Goal: Transaction & Acquisition: Purchase product/service

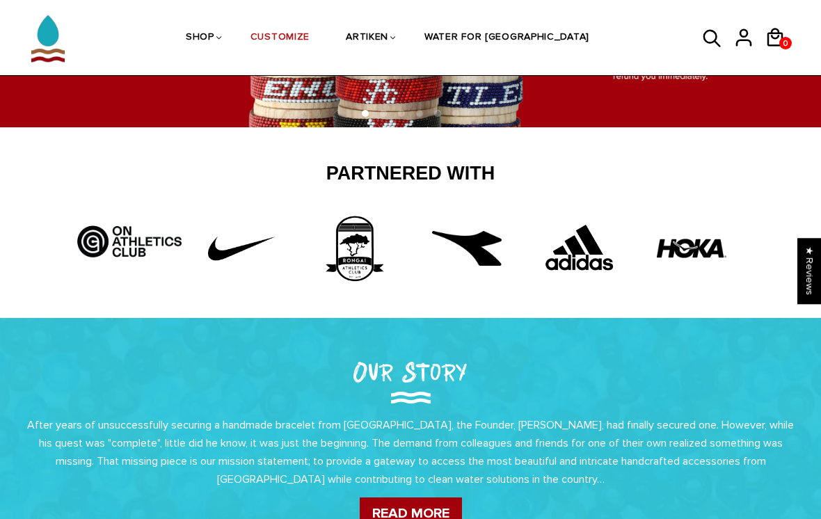
scroll to position [90, 0]
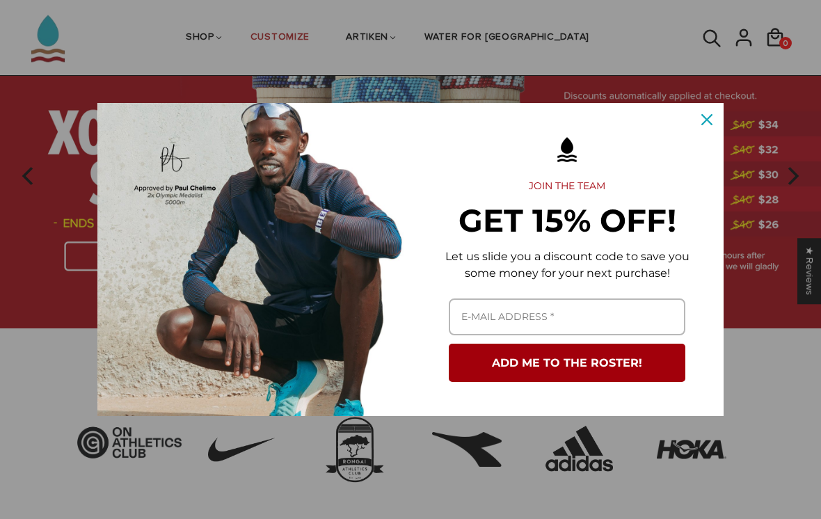
click at [709, 119] on icon "close icon" at bounding box center [706, 119] width 11 height 11
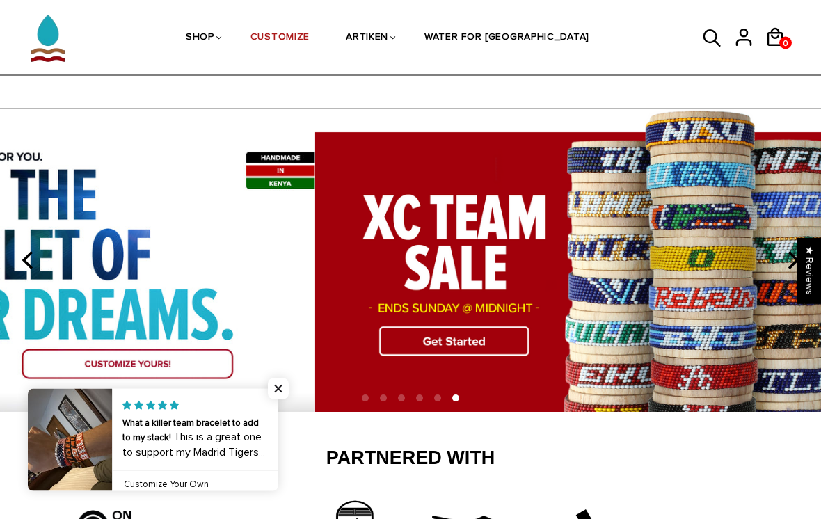
scroll to position [0, 0]
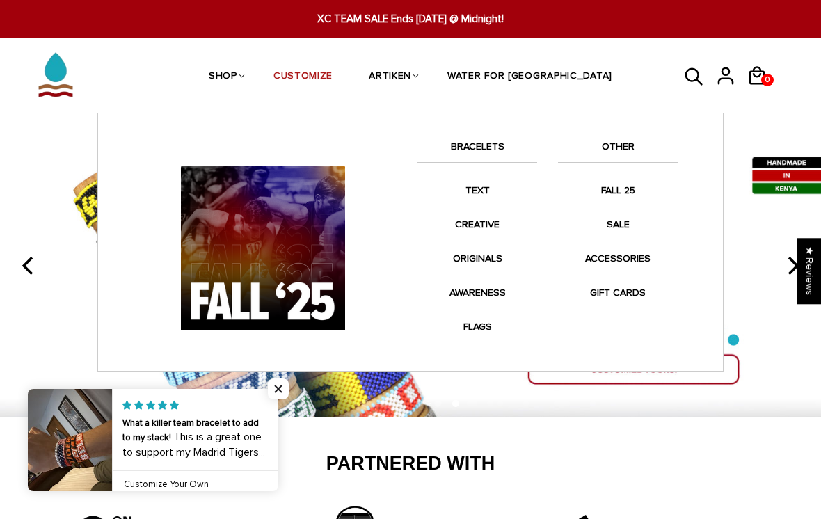
click at [635, 194] on link "FALL 25" at bounding box center [618, 190] width 120 height 27
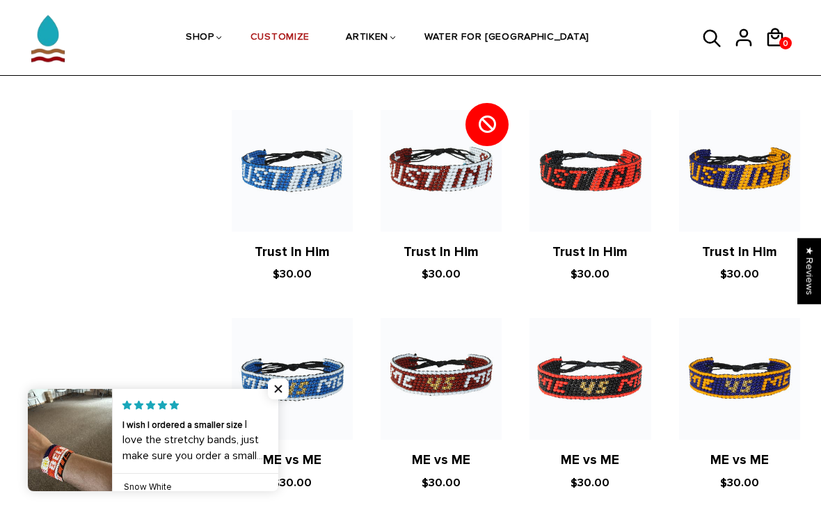
scroll to position [1527, 0]
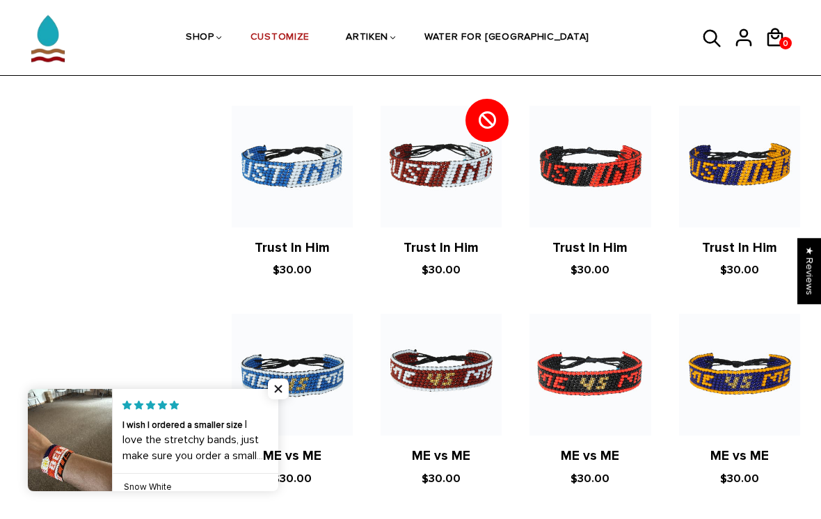
click at [287, 399] on span "Close popup widget" at bounding box center [278, 388] width 21 height 21
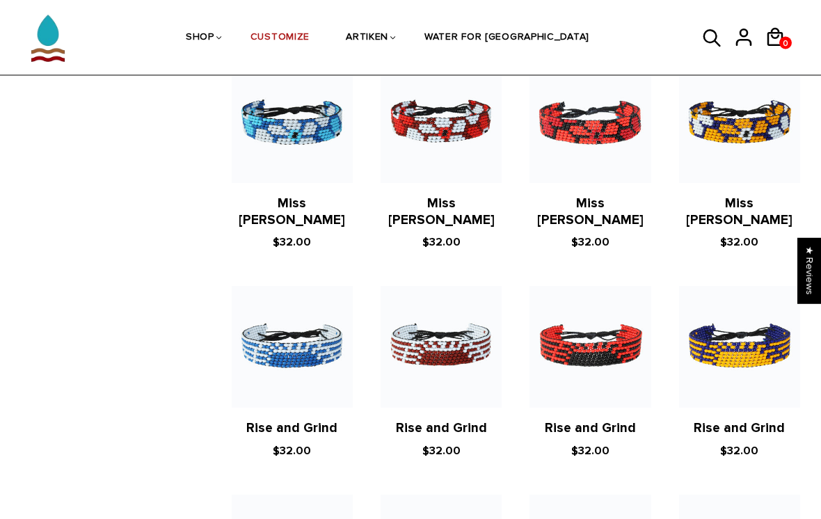
scroll to position [1988, 0]
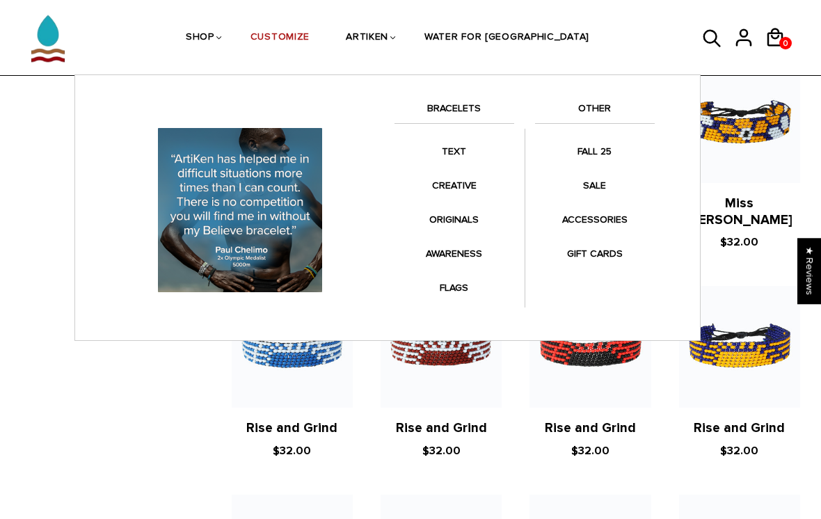
click at [480, 191] on link "CREATIVE" at bounding box center [454, 185] width 120 height 27
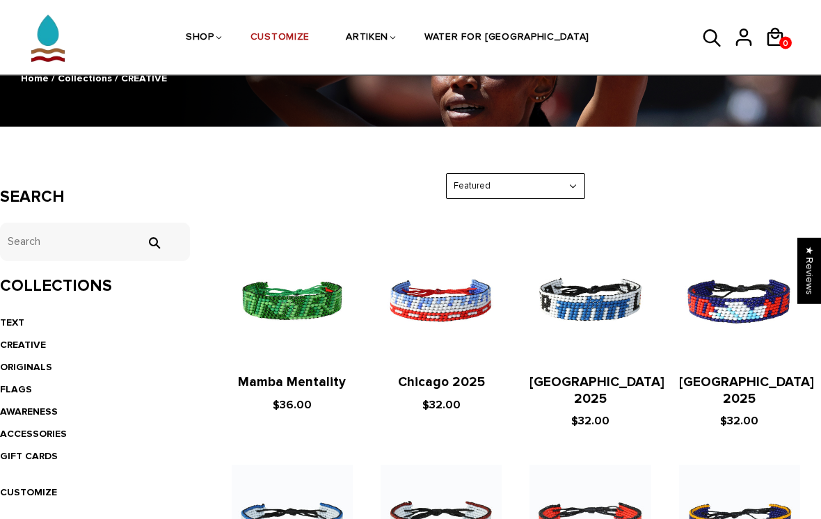
scroll to position [144, 0]
click at [6, 407] on link "AWARENESS" at bounding box center [29, 412] width 58 height 12
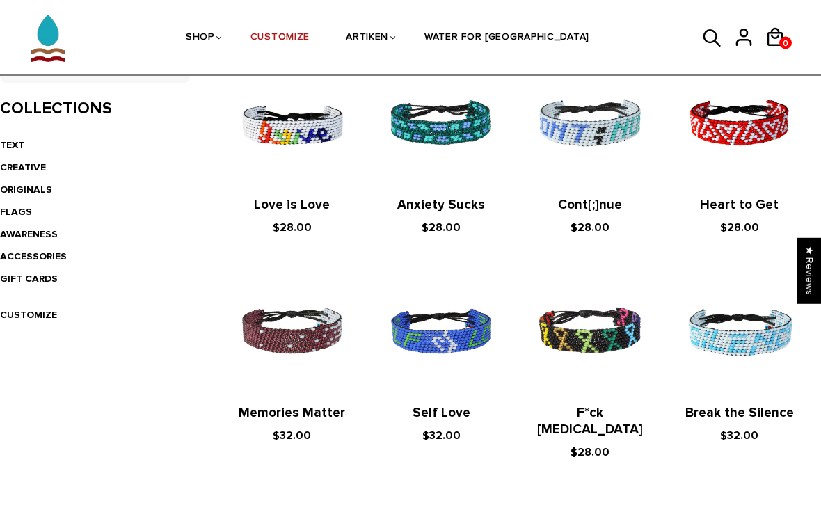
scroll to position [317, 0]
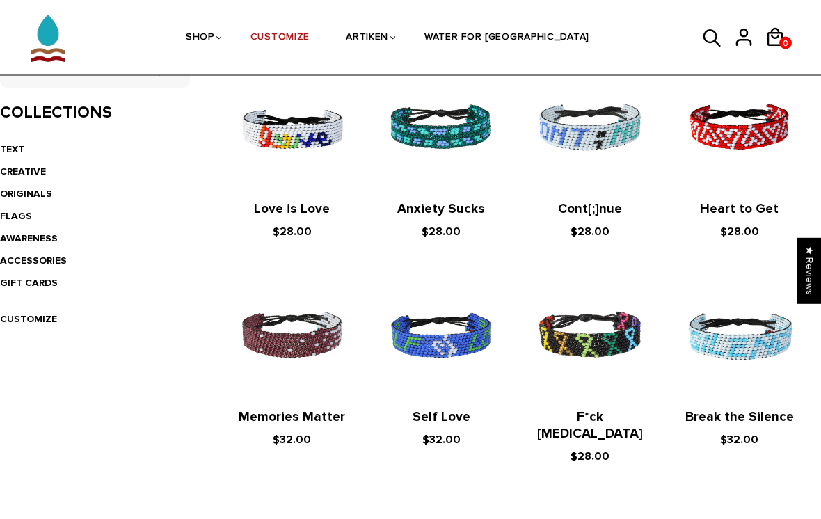
click at [12, 166] on link "CREATIVE" at bounding box center [23, 172] width 46 height 12
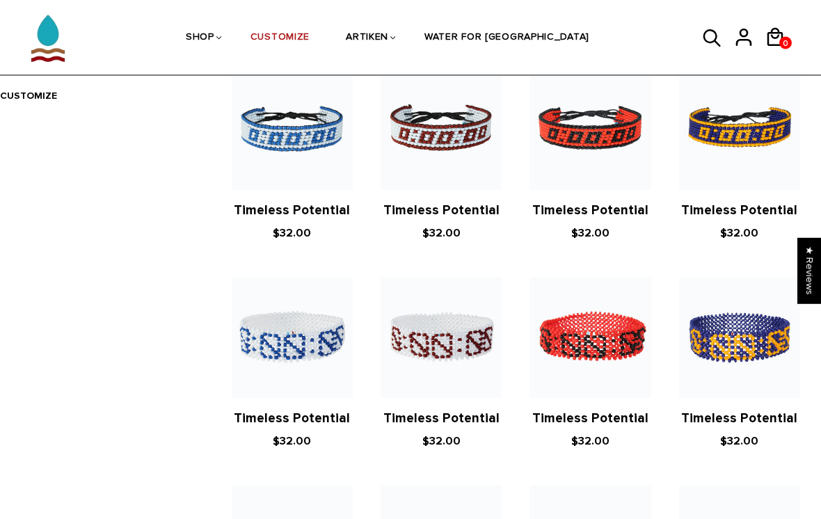
scroll to position [541, 0]
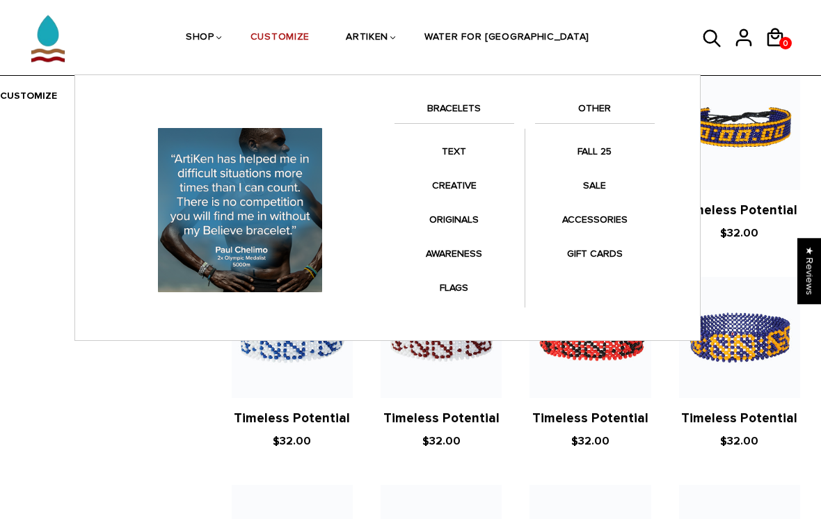
click at [606, 157] on link "FALL 25" at bounding box center [595, 151] width 120 height 27
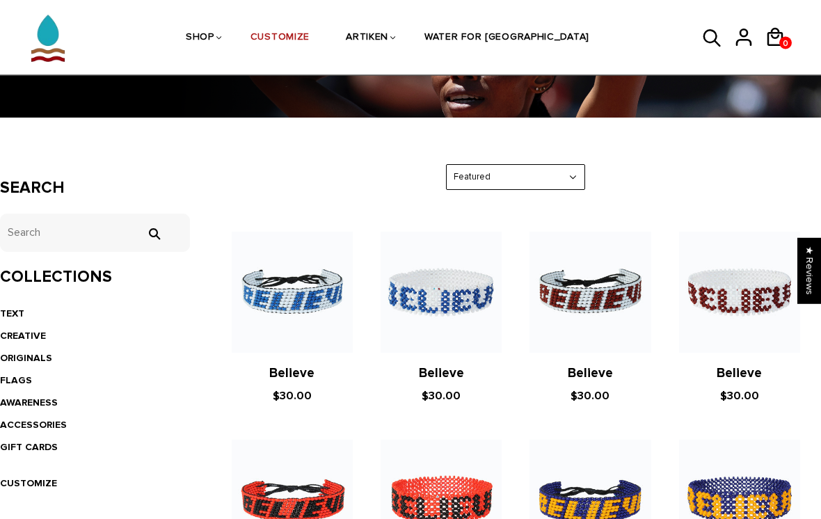
scroll to position [154, 0]
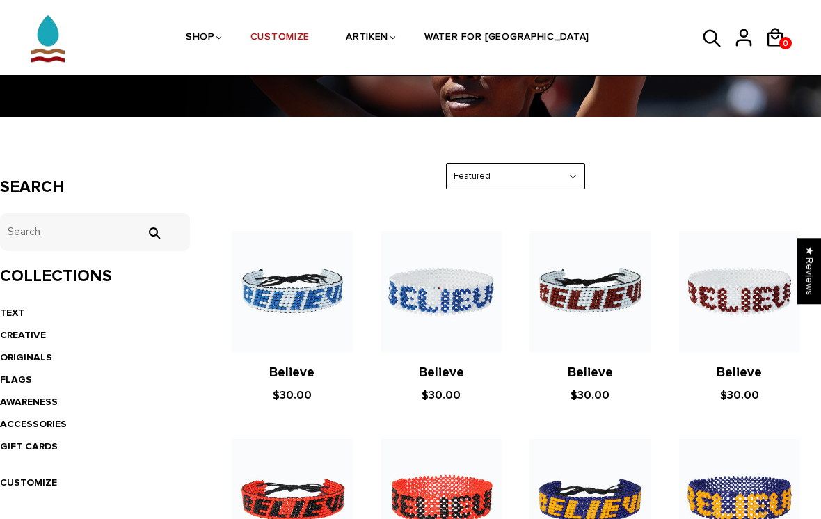
click at [583, 178] on select "Featured Best Selling $ Low to High $ High to Low Z-A A-Z Oldest to Newest Newe…" at bounding box center [516, 176] width 138 height 24
select select "best-selling"
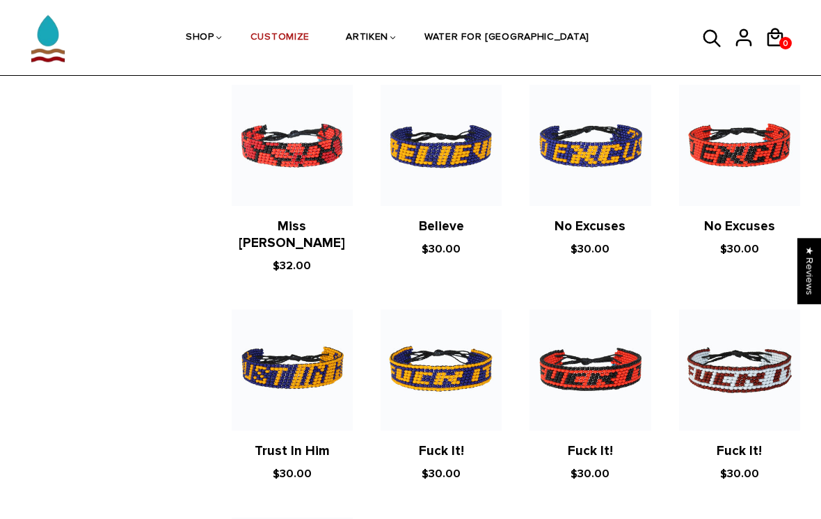
scroll to position [2221, 0]
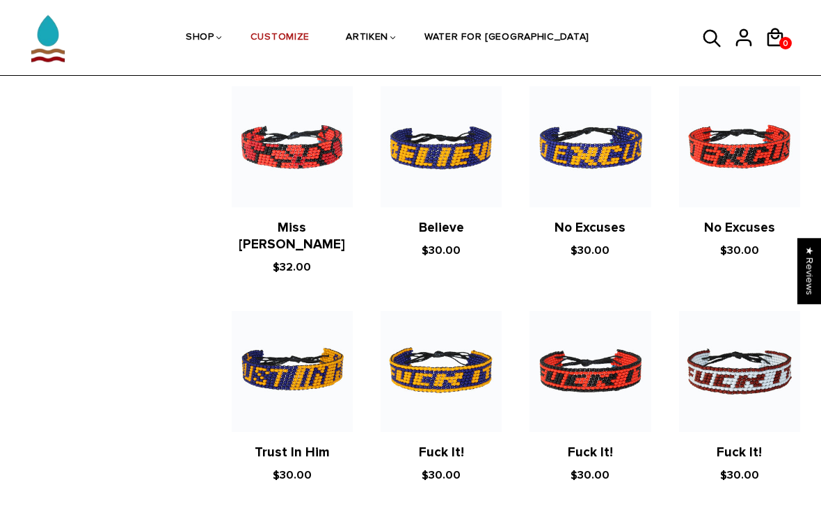
click at [715, 43] on icon at bounding box center [712, 38] width 21 height 33
click at [713, 48] on icon at bounding box center [712, 38] width 21 height 33
click at [715, 43] on icon at bounding box center [712, 38] width 21 height 33
click at [710, 40] on icon at bounding box center [712, 38] width 21 height 33
click at [716, 35] on icon at bounding box center [711, 37] width 17 height 17
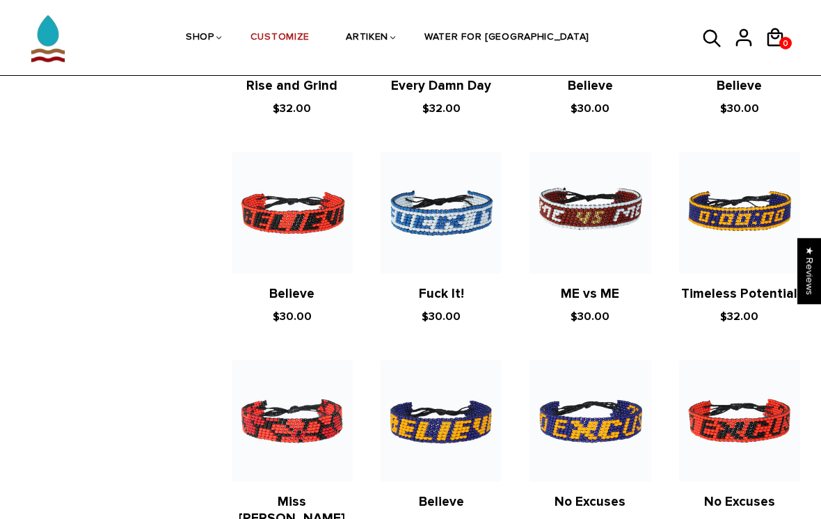
scroll to position [1923, 0]
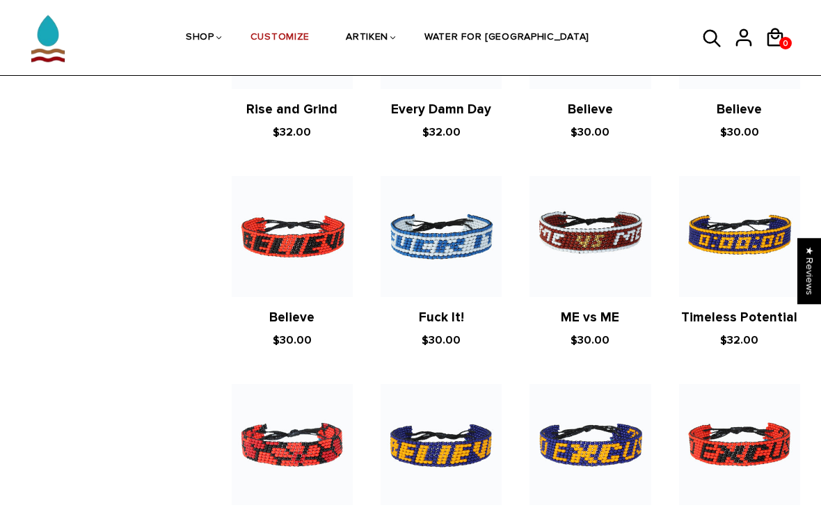
click at [709, 42] on icon at bounding box center [711, 37] width 17 height 17
click at [751, 47] on icon at bounding box center [743, 37] width 21 height 33
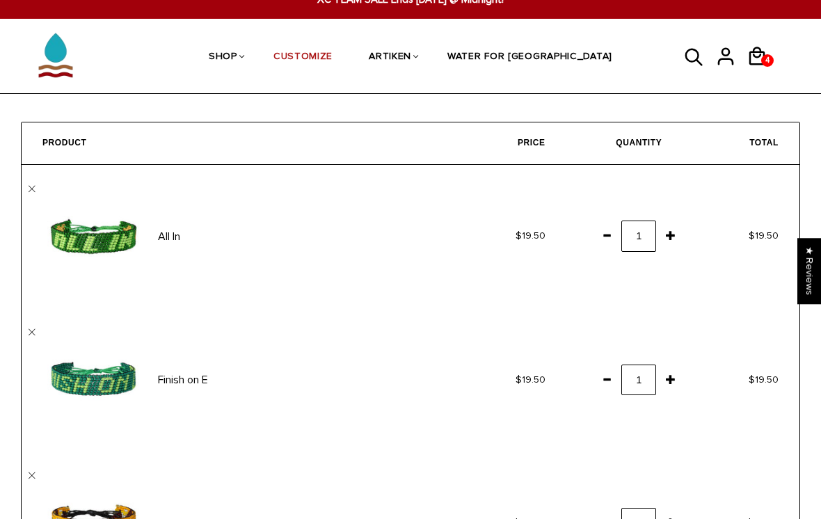
scroll to position [22, 0]
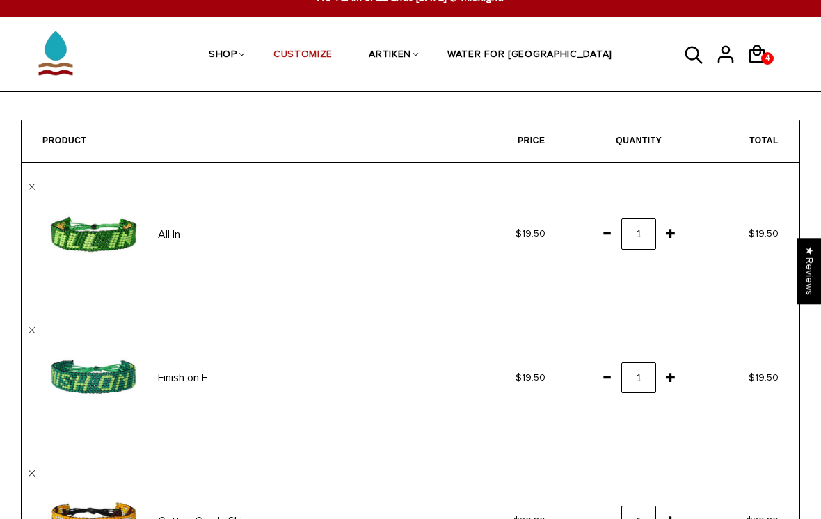
click at [30, 188] on link "" at bounding box center [32, 187] width 7 height 7
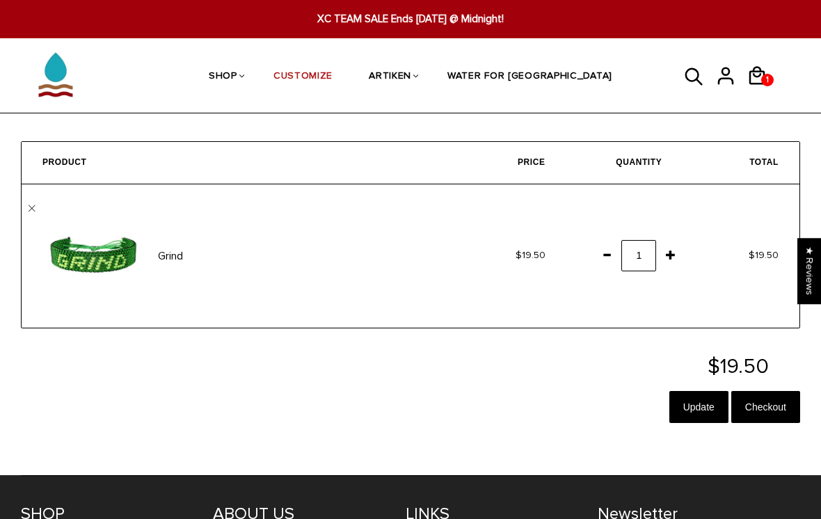
click at [763, 78] on span "1" at bounding box center [768, 79] width 10 height 19
click at [40, 204] on td "Grind " at bounding box center [236, 255] width 428 height 143
click at [33, 207] on link "" at bounding box center [32, 208] width 7 height 7
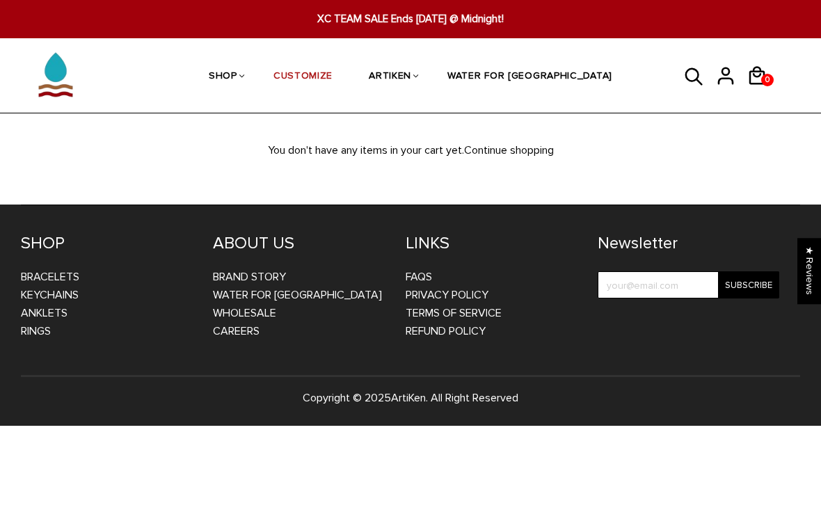
click at [693, 79] on icon at bounding box center [693, 75] width 17 height 17
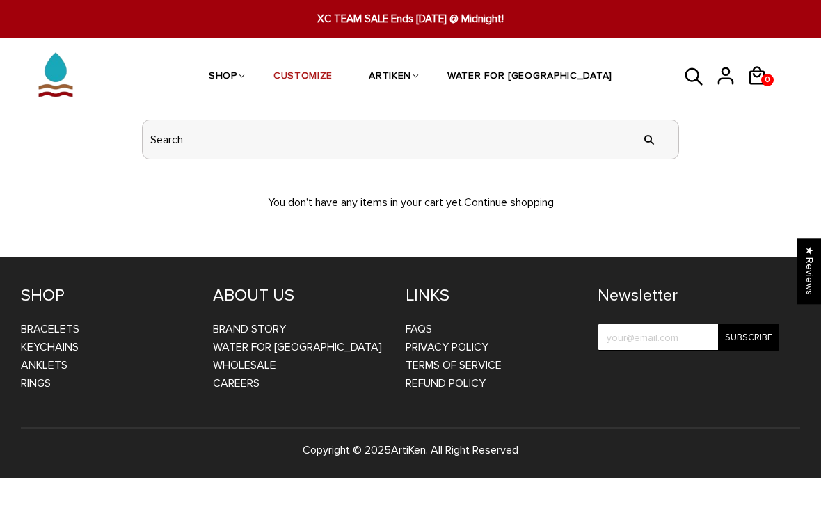
click at [560, 152] on input "header search" at bounding box center [411, 139] width 536 height 38
type input "Trust the process"
click at [653, 139] on input "" at bounding box center [649, 139] width 28 height 52
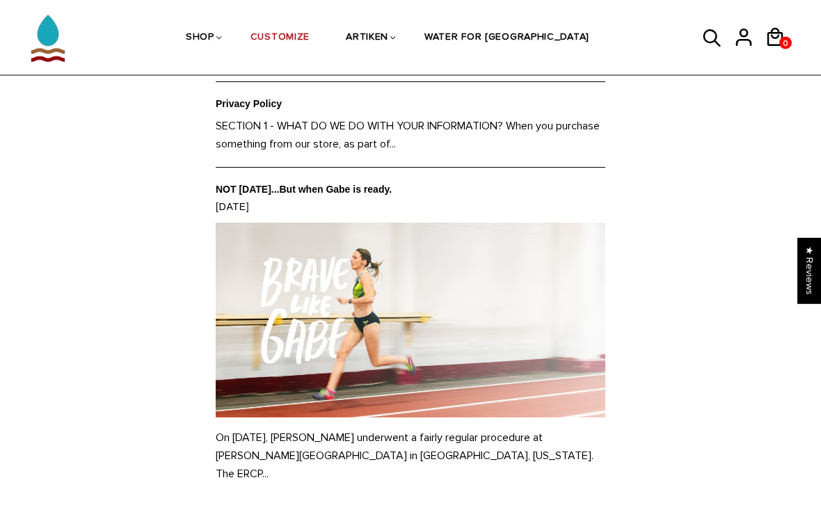
scroll to position [1446, 0]
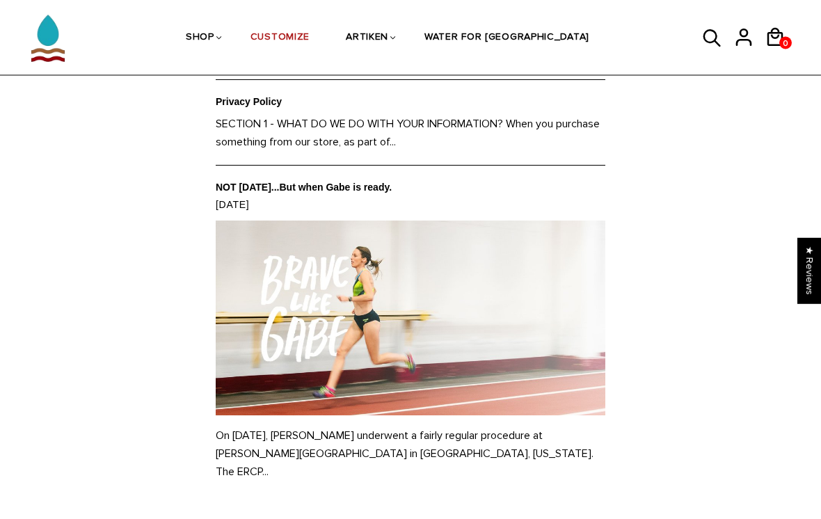
click at [550, 449] on p "On [DATE], [PERSON_NAME] underwent a fairly regular procedure at [PERSON_NAME][…" at bounding box center [411, 454] width 390 height 54
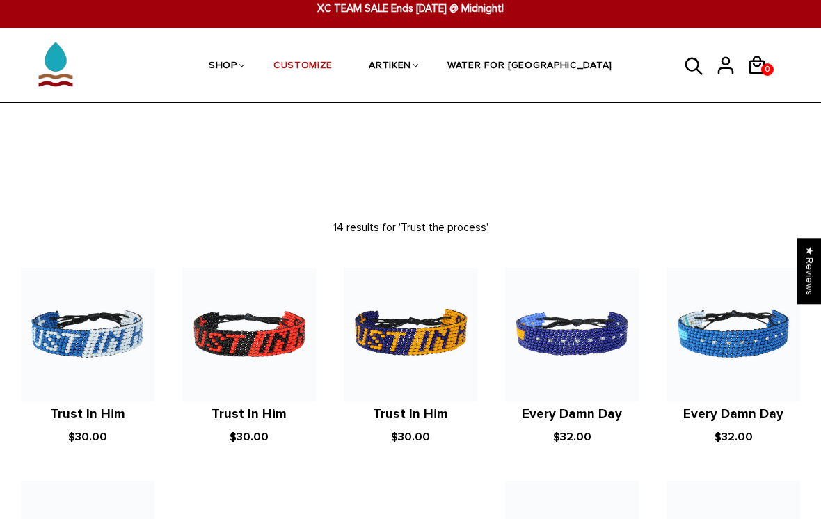
scroll to position [0, 0]
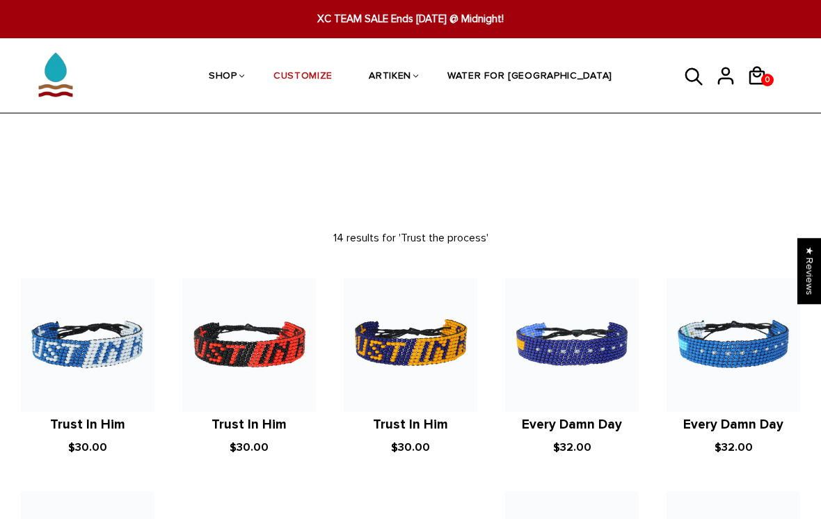
click at [333, 74] on link "CUSTOMIZE" at bounding box center [302, 77] width 59 height 74
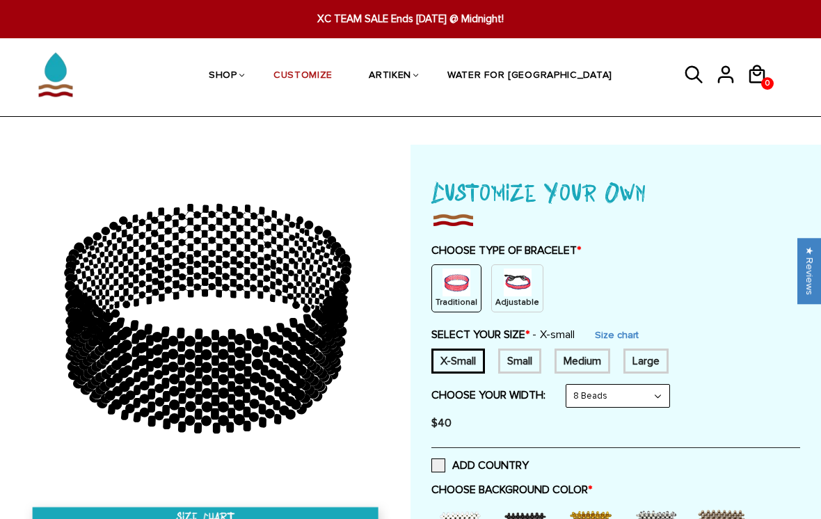
click at [527, 278] on img at bounding box center [518, 283] width 28 height 28
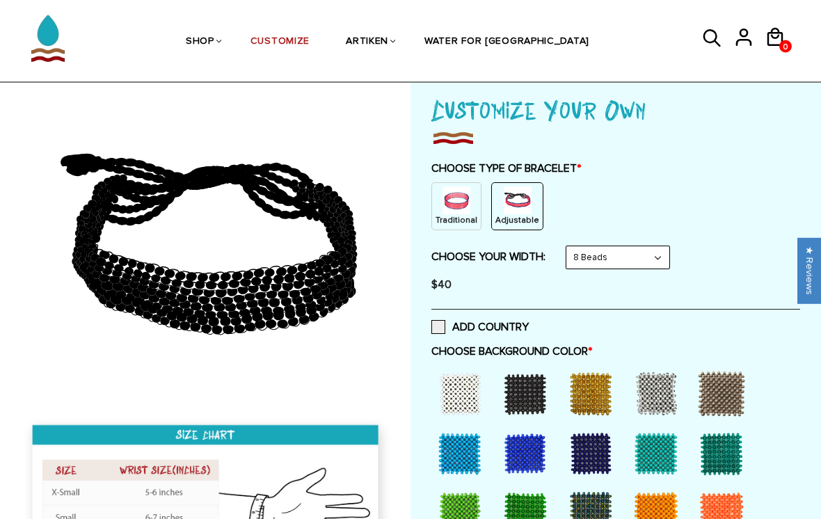
click at [669, 258] on select "8 Beads 6 Beads 10 Beads" at bounding box center [617, 258] width 103 height 22
select select "6-beads"
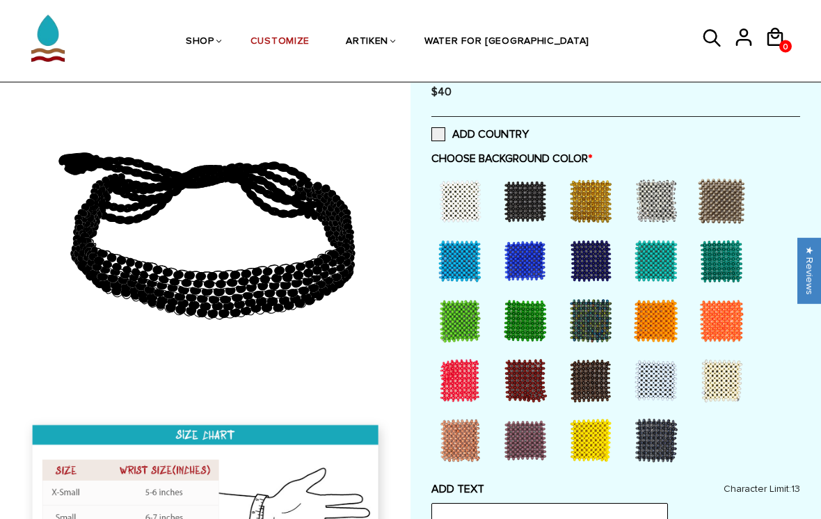
scroll to position [327, 0]
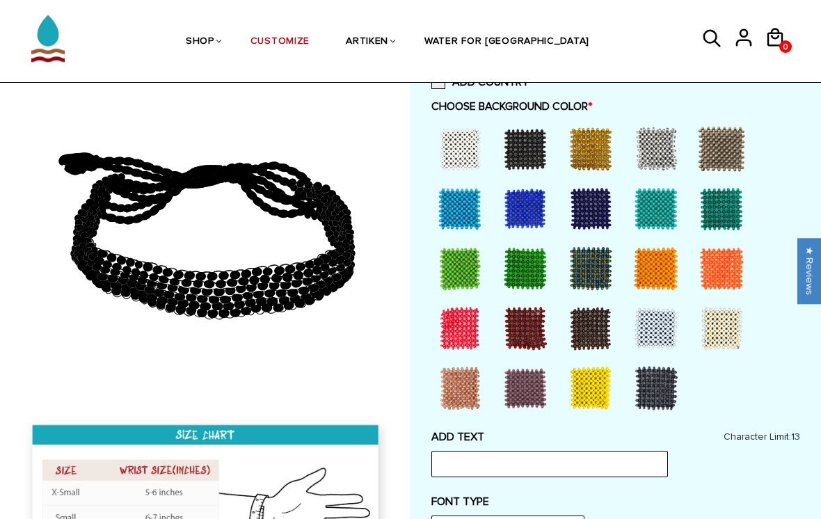
click at [472, 323] on div at bounding box center [460, 329] width 56 height 56
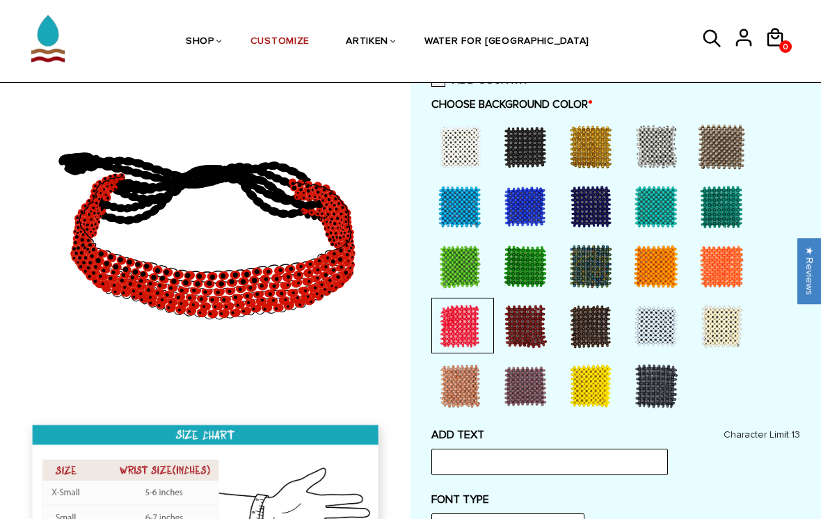
scroll to position [328, 0]
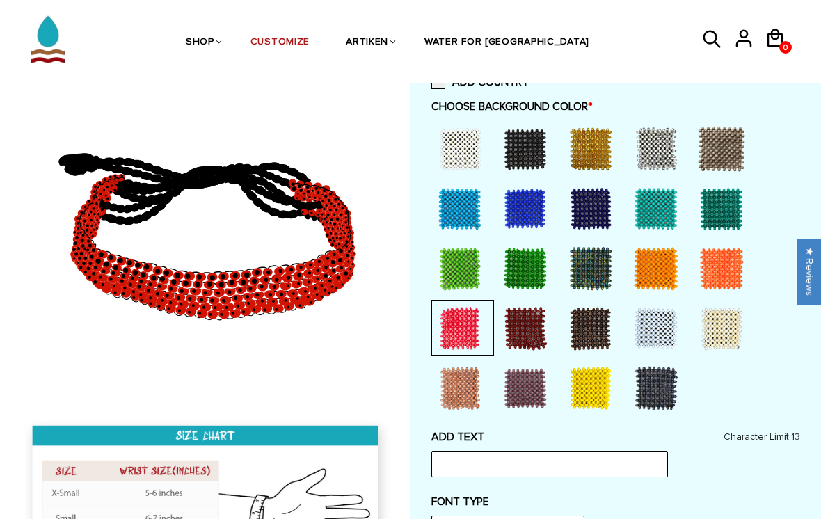
click at [477, 148] on div at bounding box center [460, 148] width 56 height 56
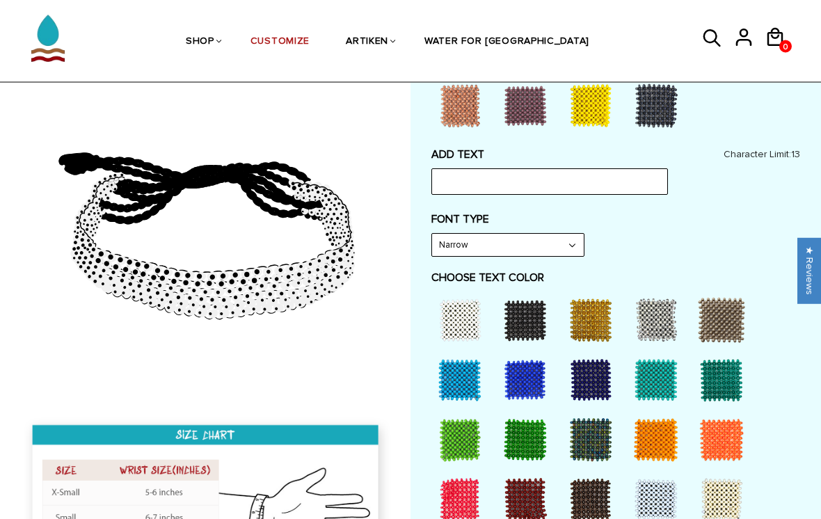
scroll to position [614, 0]
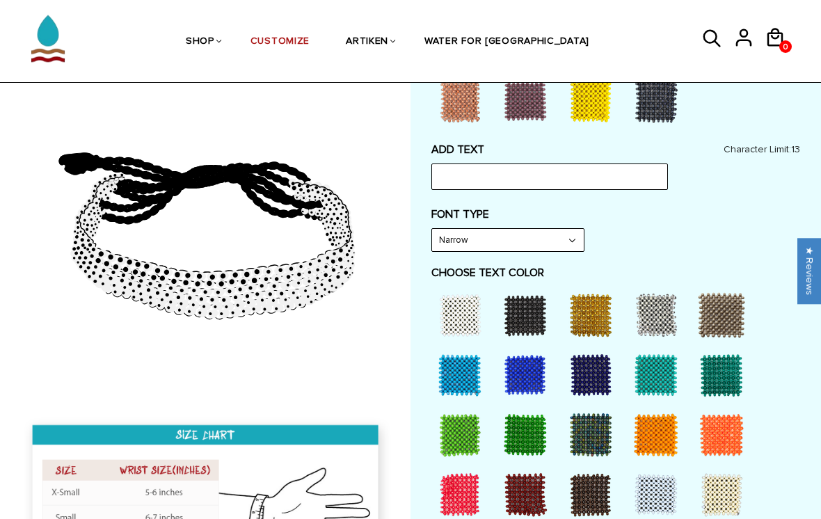
click at [462, 491] on div at bounding box center [460, 495] width 56 height 56
click at [624, 177] on input "text" at bounding box center [549, 177] width 237 height 26
type input "CHS"
click at [571, 241] on select "Narrow Bold" at bounding box center [508, 240] width 152 height 22
select select "Bold"
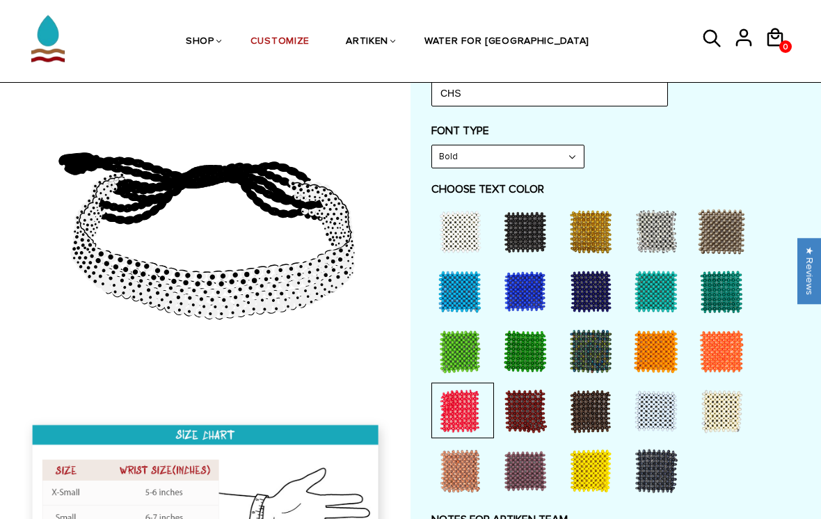
scroll to position [702, 0]
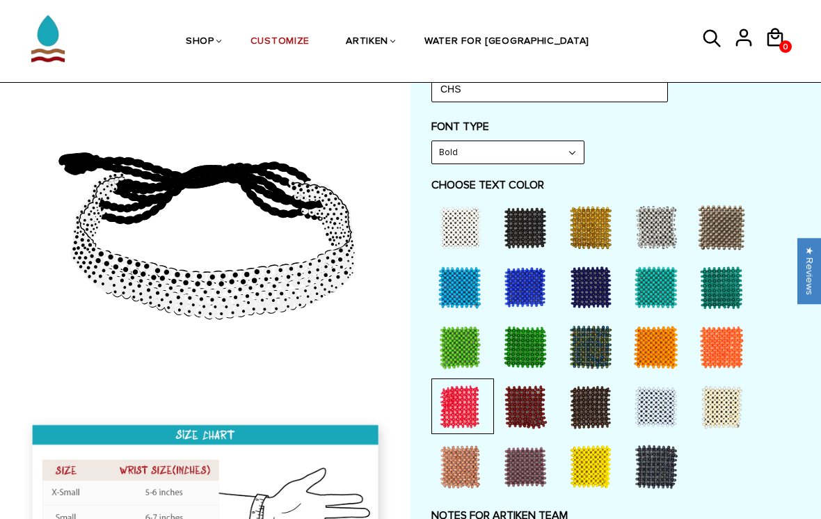
click at [467, 405] on div at bounding box center [460, 407] width 56 height 56
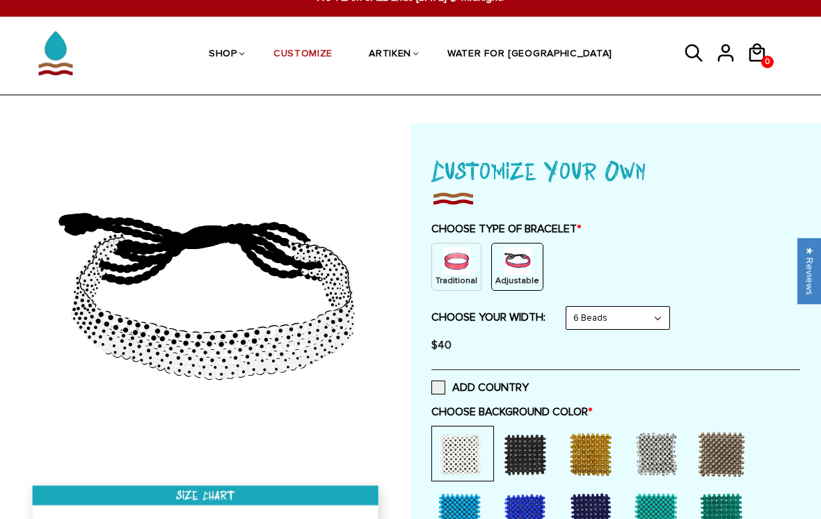
scroll to position [19, 0]
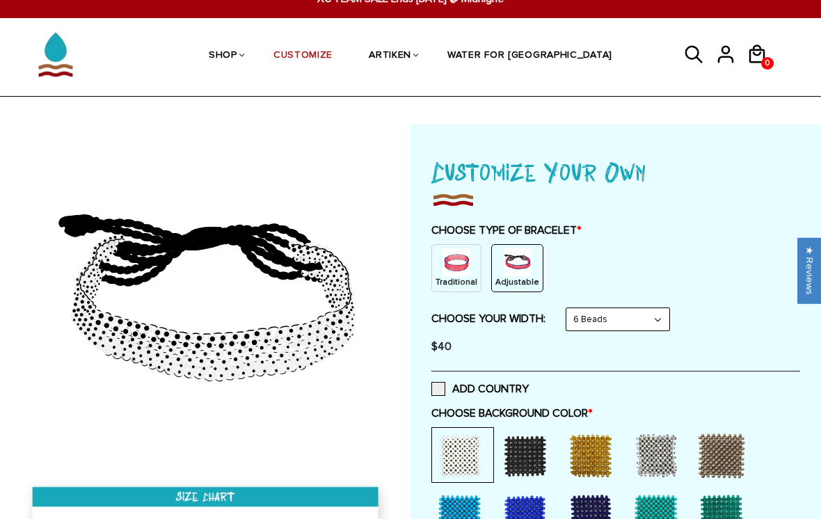
click at [545, 57] on link "WATER FOR [GEOGRAPHIC_DATA]" at bounding box center [529, 57] width 165 height 72
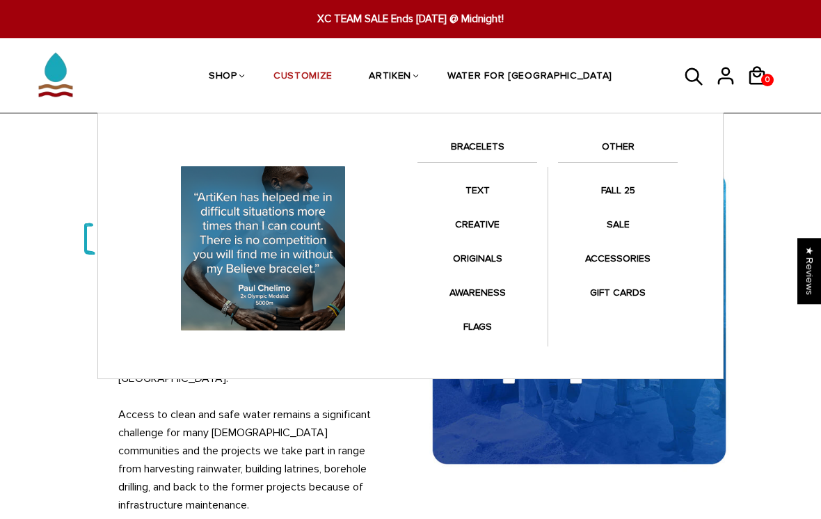
click at [640, 141] on link "OTHER" at bounding box center [618, 150] width 120 height 24
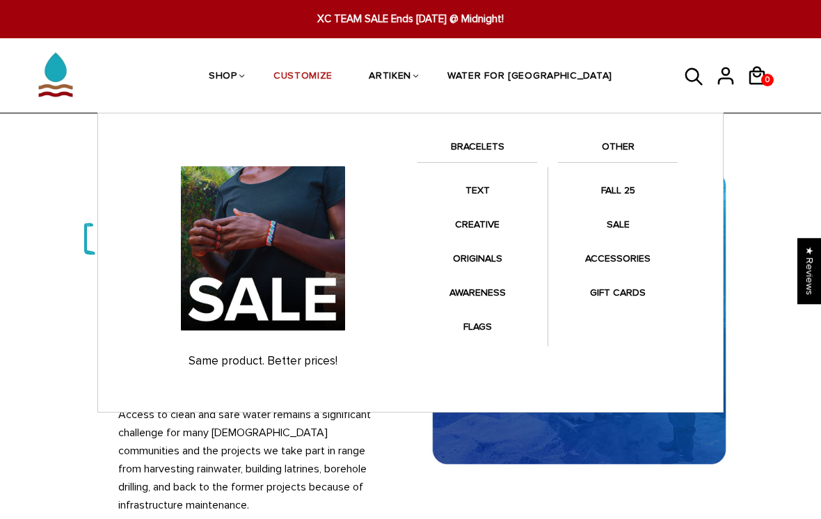
click at [623, 221] on link "SALE" at bounding box center [618, 224] width 120 height 27
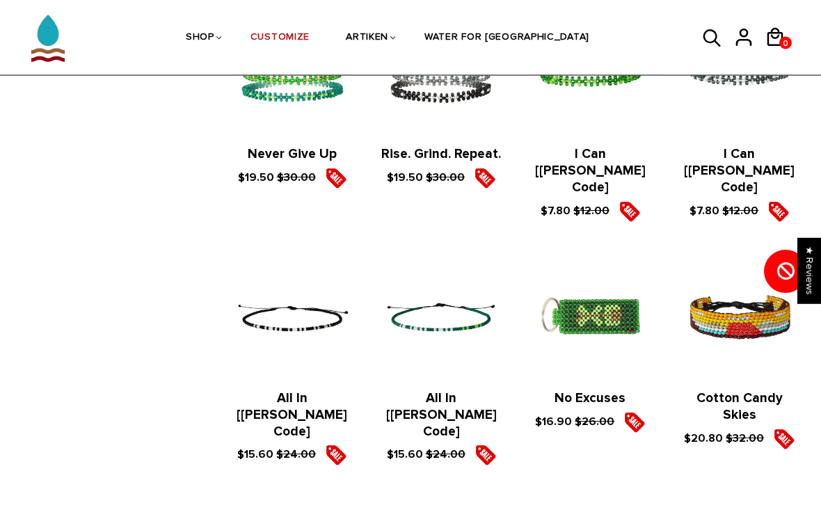
scroll to position [1216, 0]
click at [755, 305] on img at bounding box center [739, 317] width 121 height 121
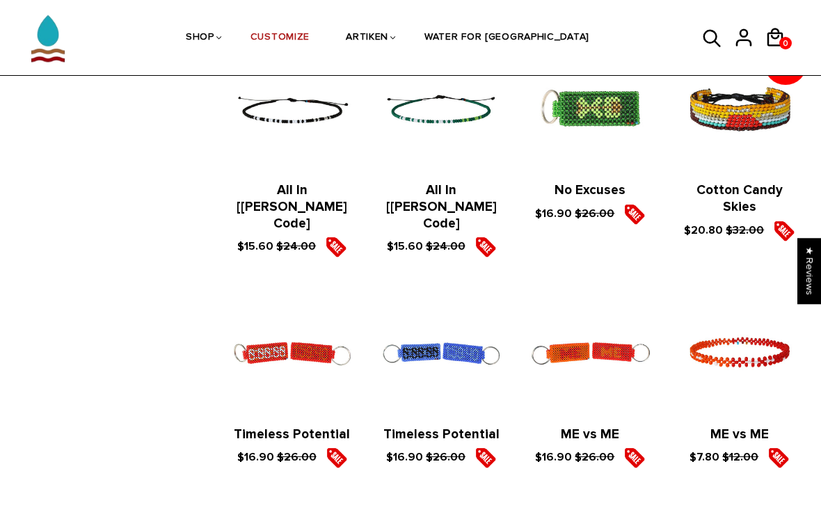
scroll to position [1423, 0]
